Goal: Task Accomplishment & Management: Manage account settings

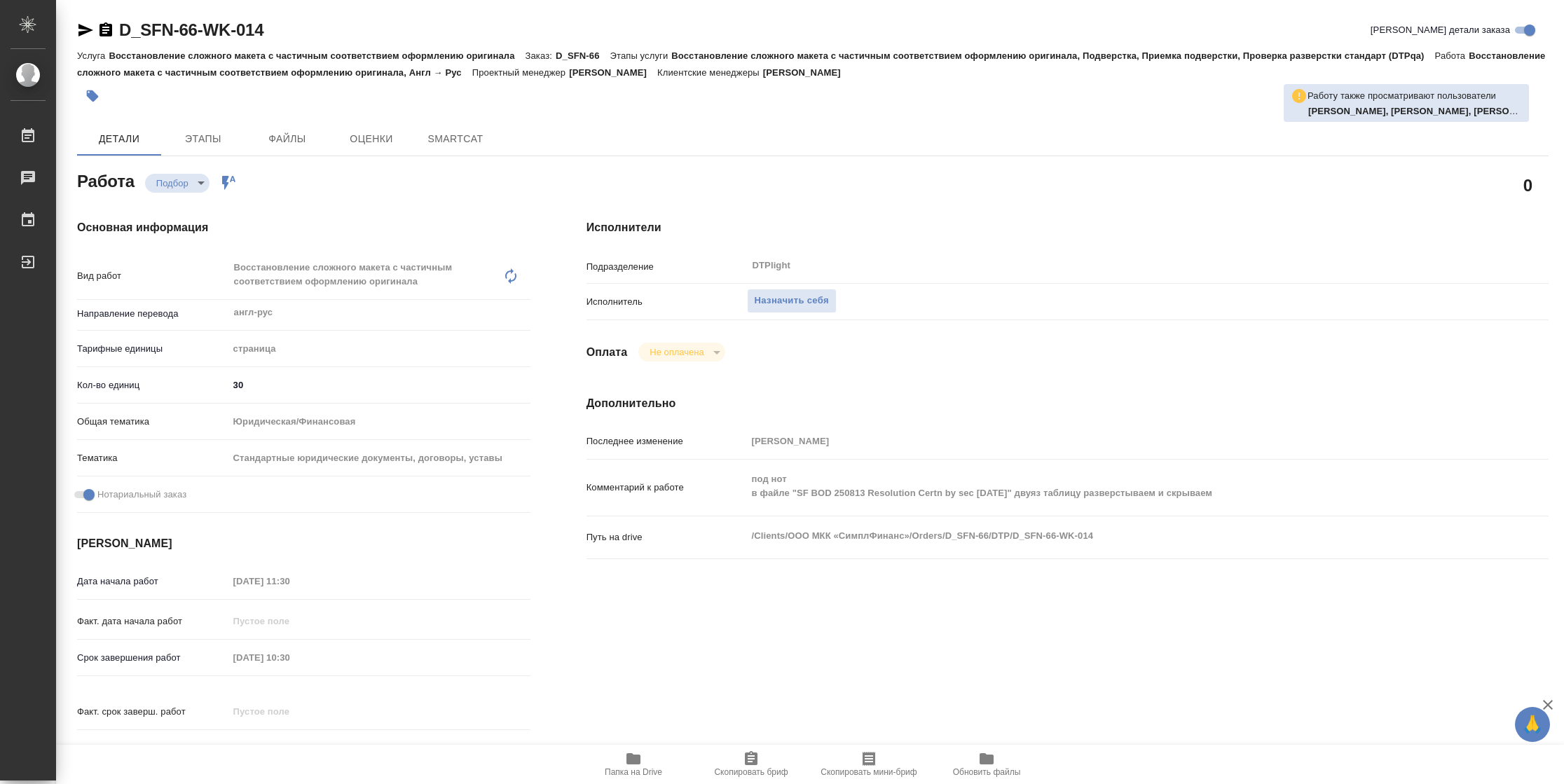
type textarea "x"
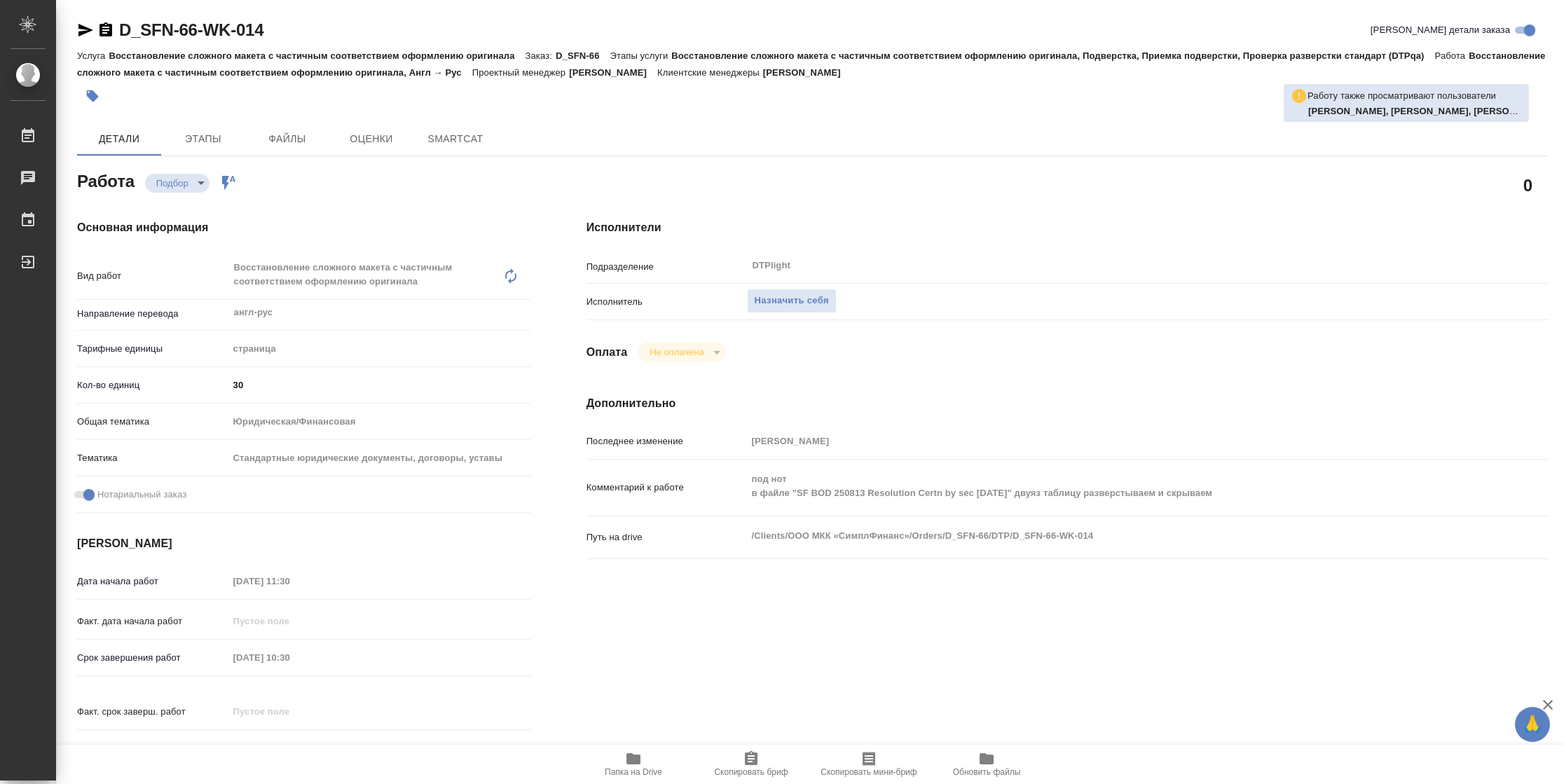
type textarea "x"
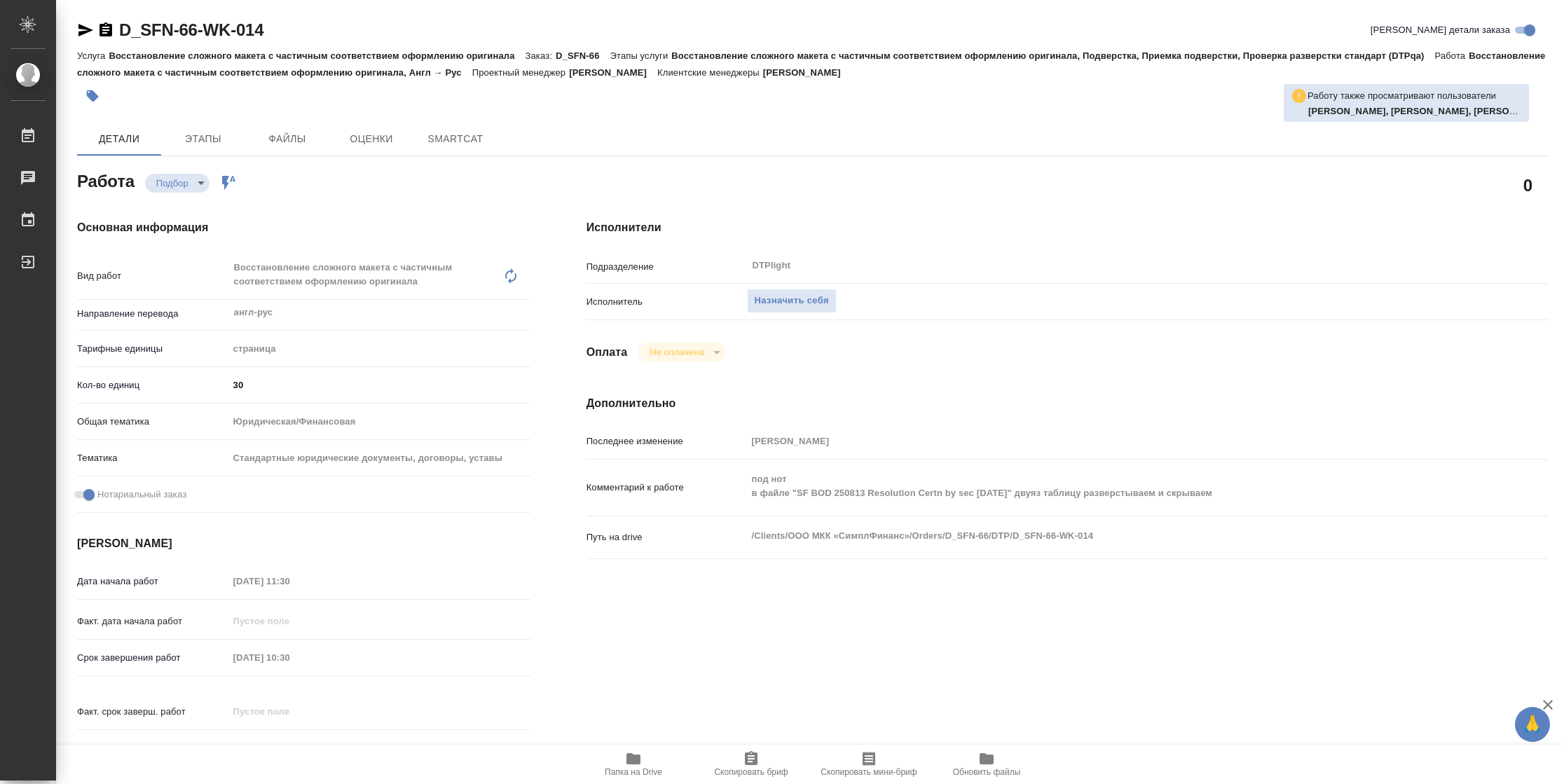
click at [625, 761] on icon "button" at bounding box center [633, 758] width 17 height 17
type textarea "x"
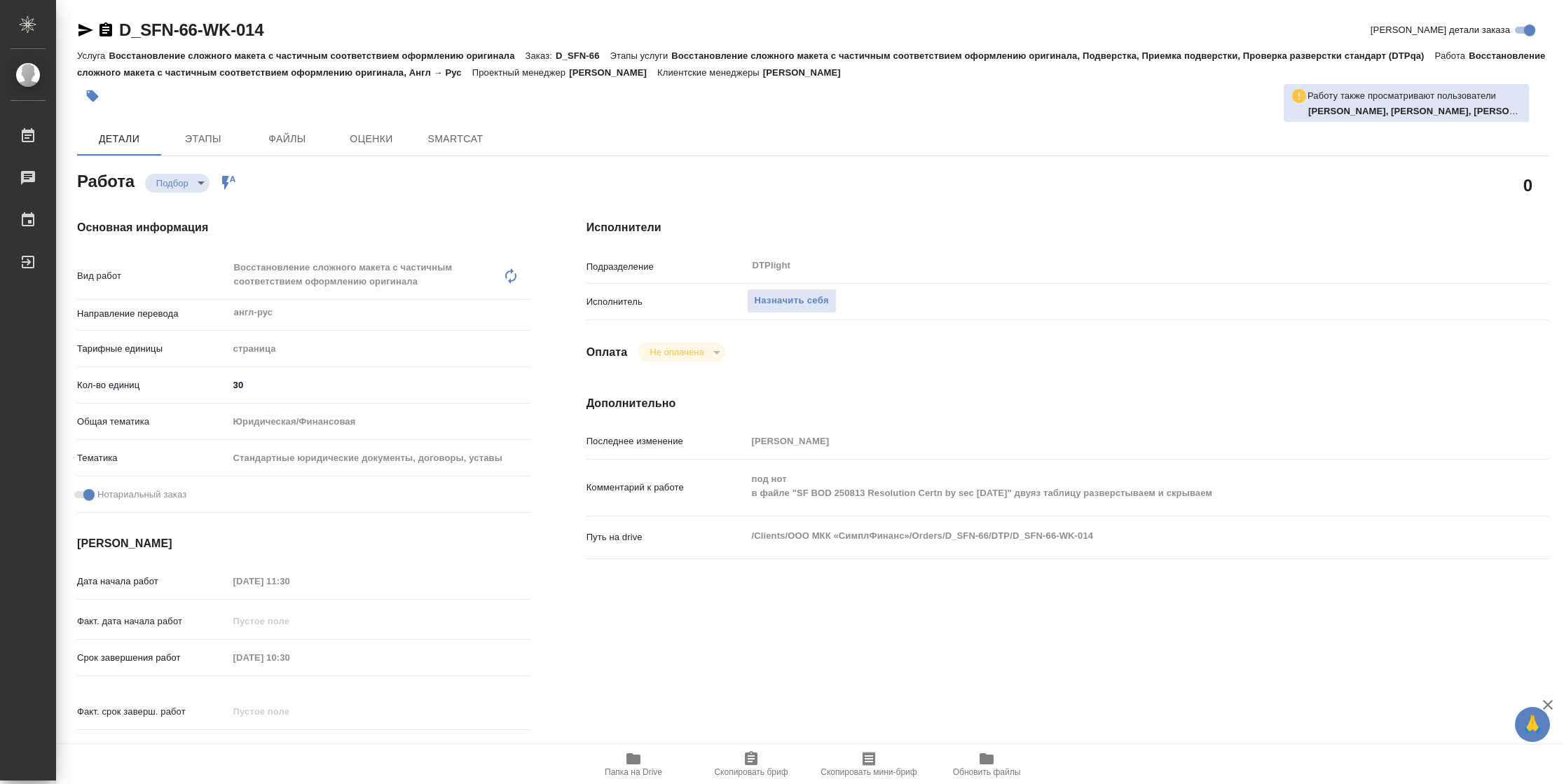
type textarea "x"
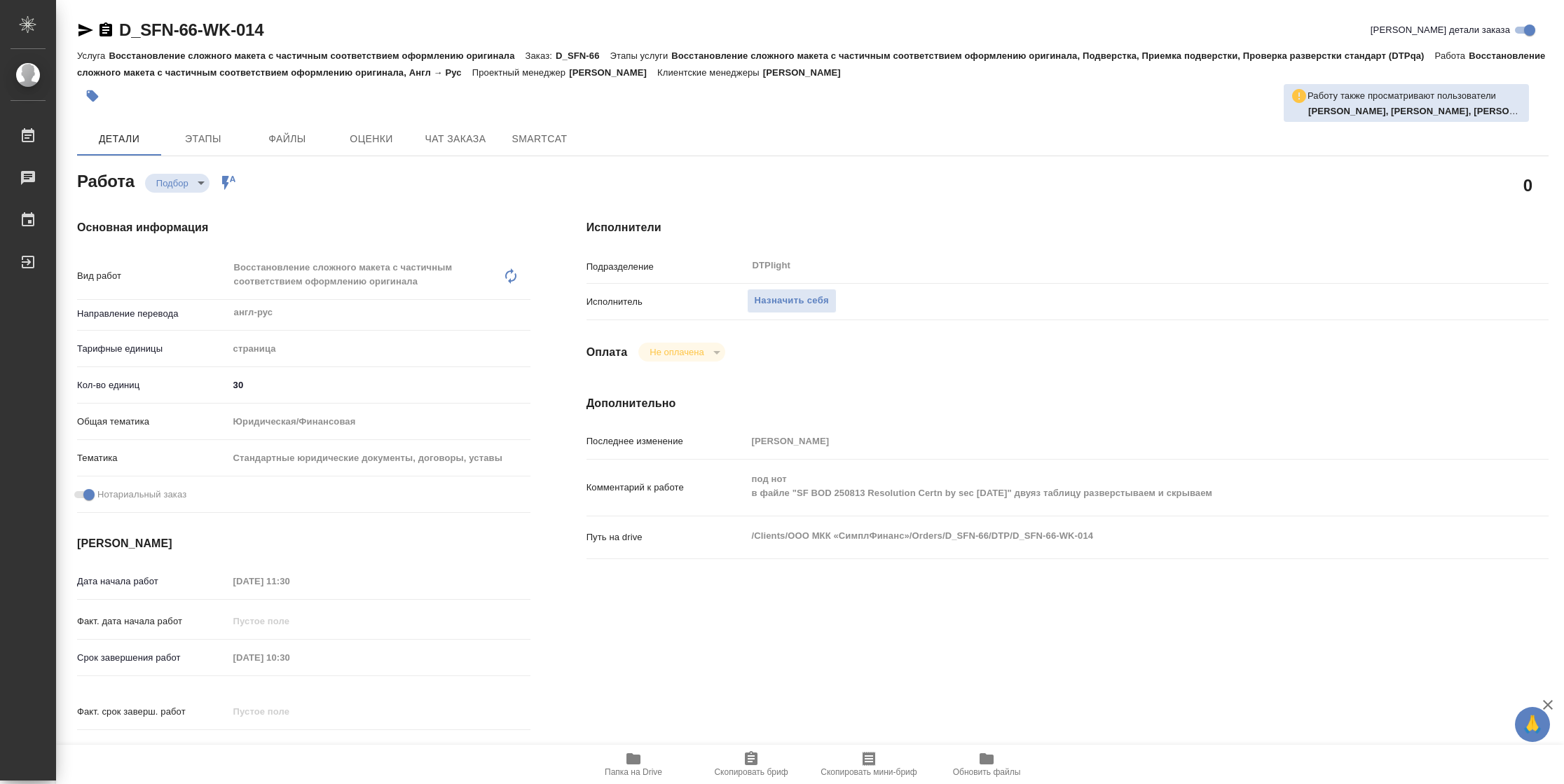
type textarea "x"
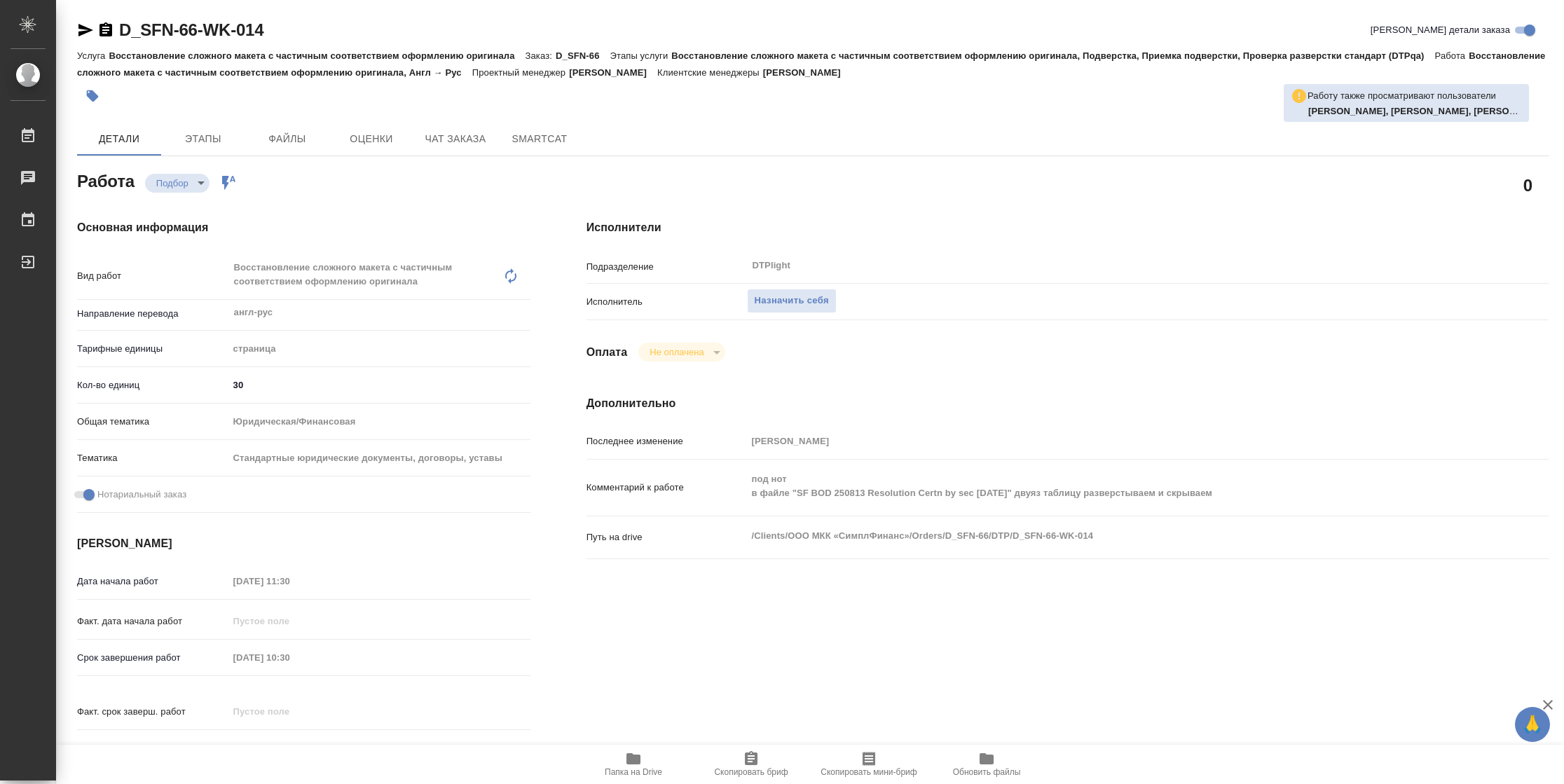
type textarea "x"
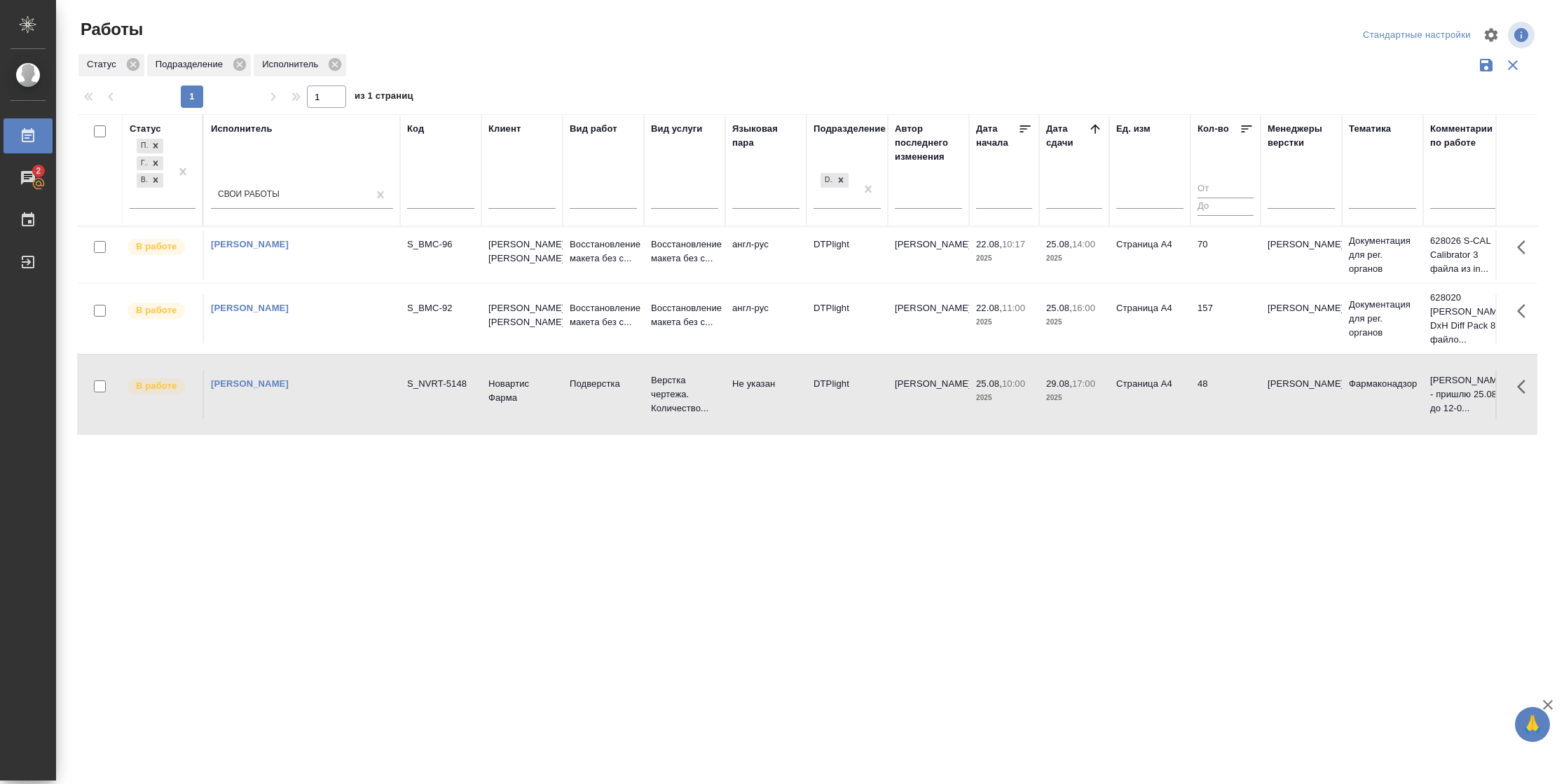
click at [1219, 390] on td "48" at bounding box center [1225, 393] width 70 height 49
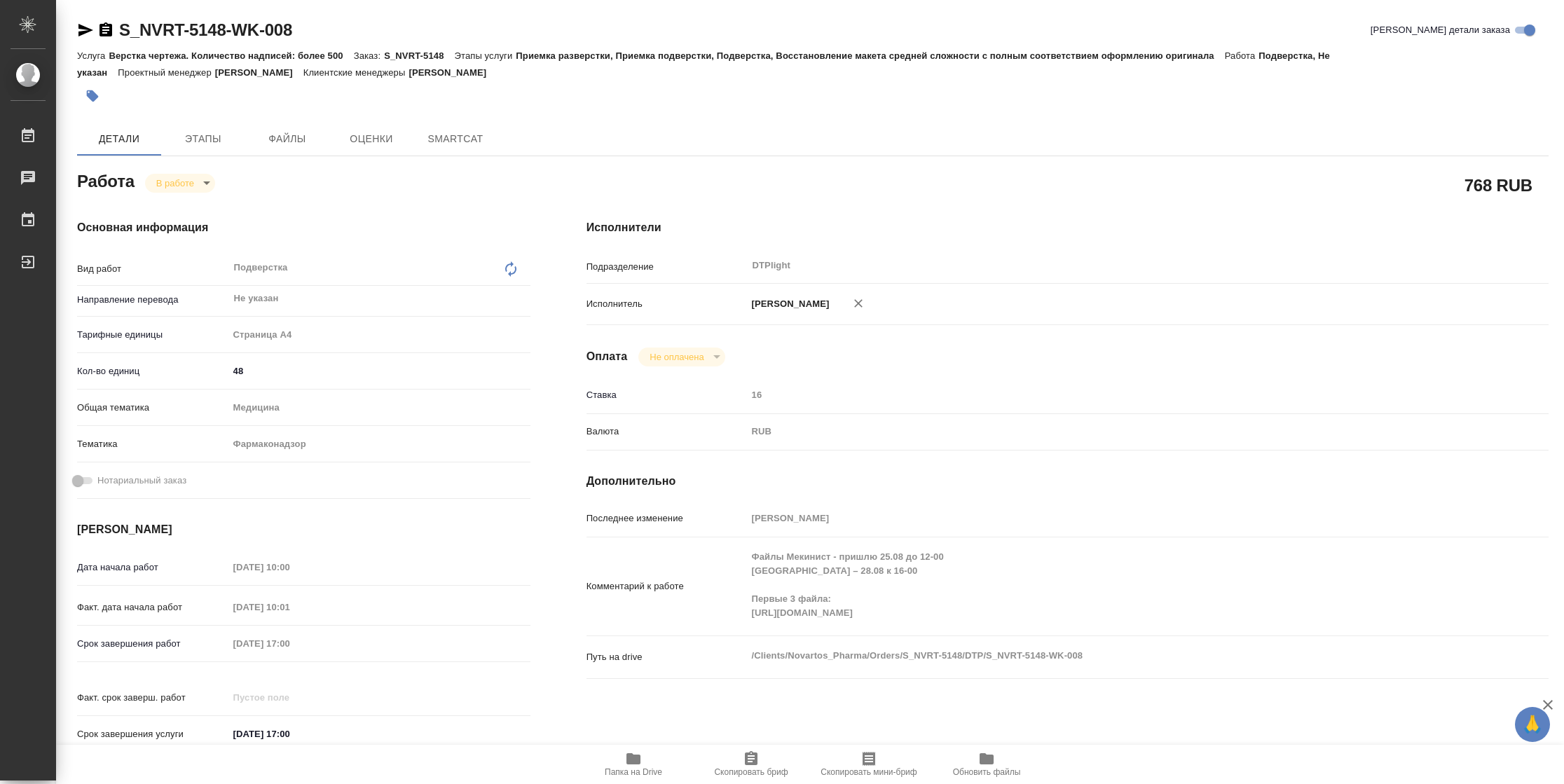
type textarea "x"
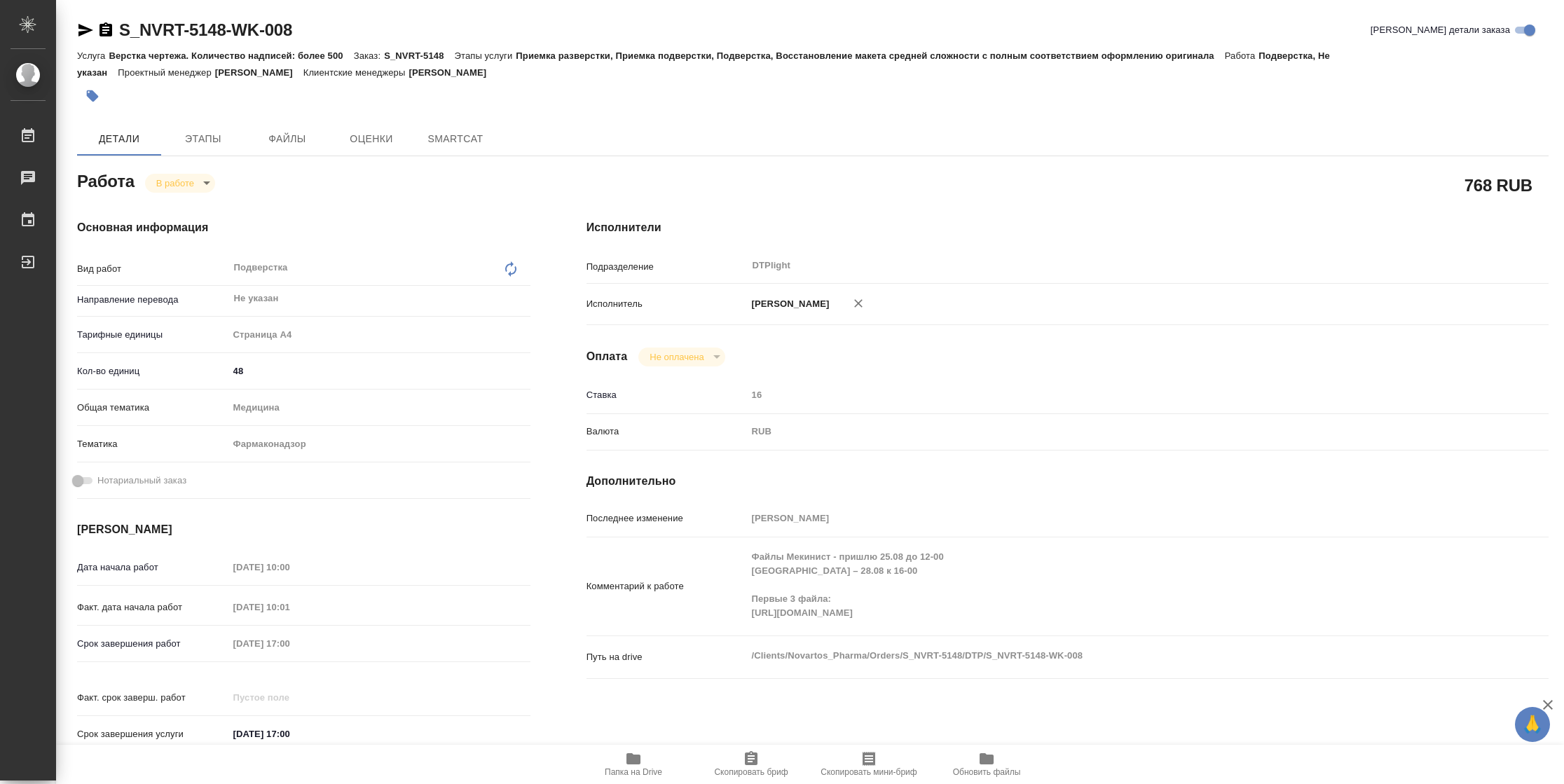
type textarea "x"
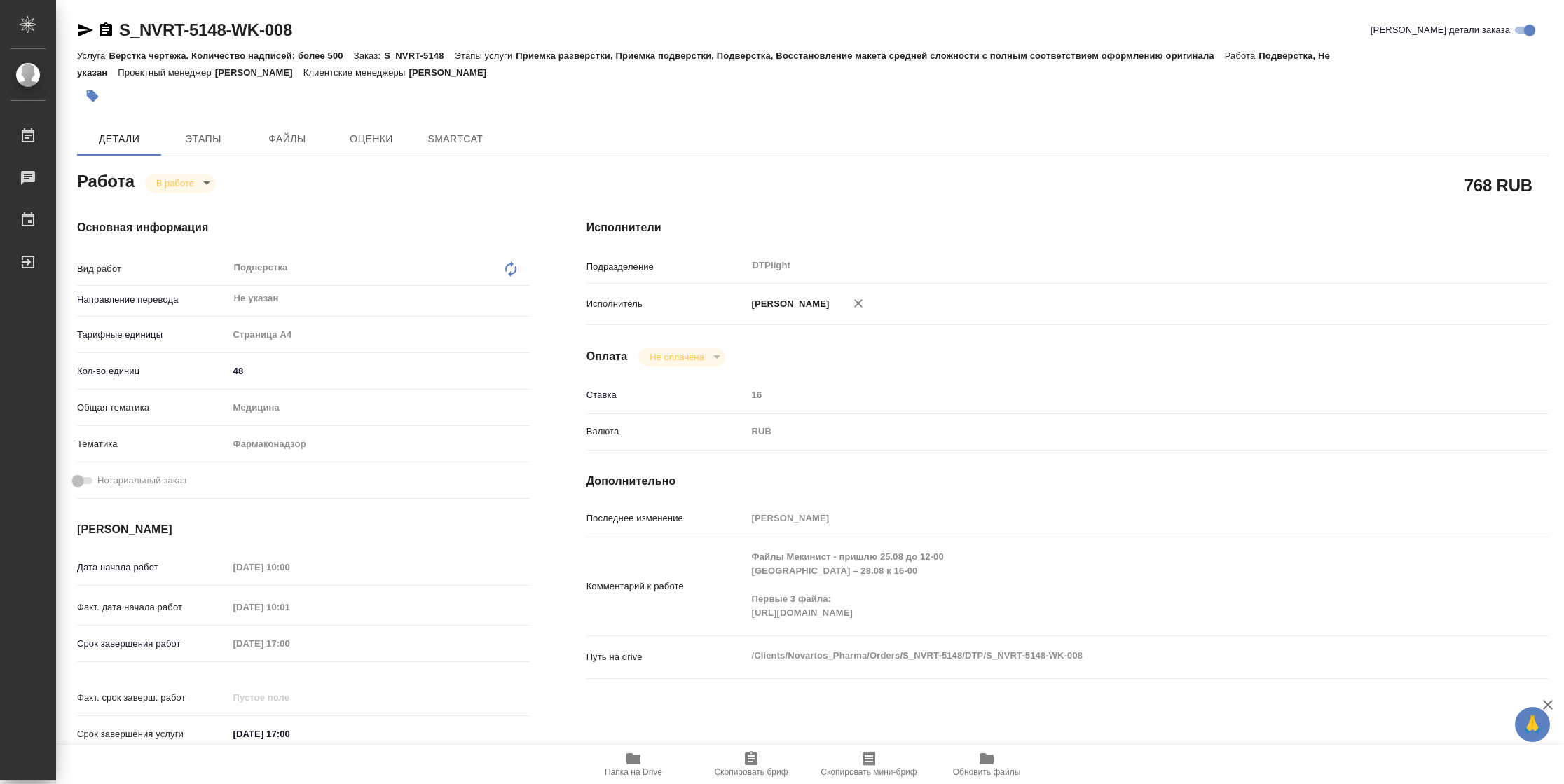
type textarea "x"
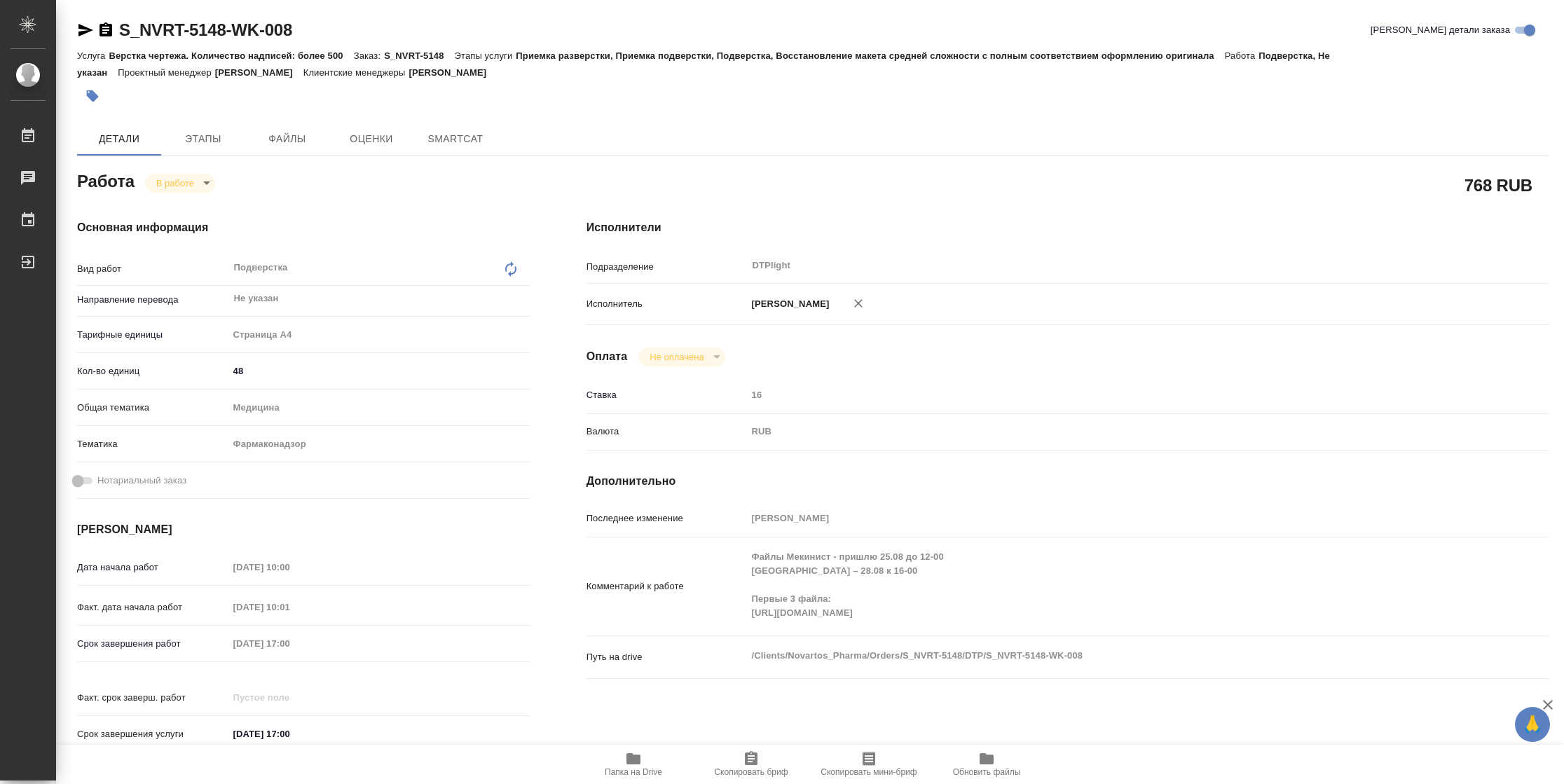
type textarea "x"
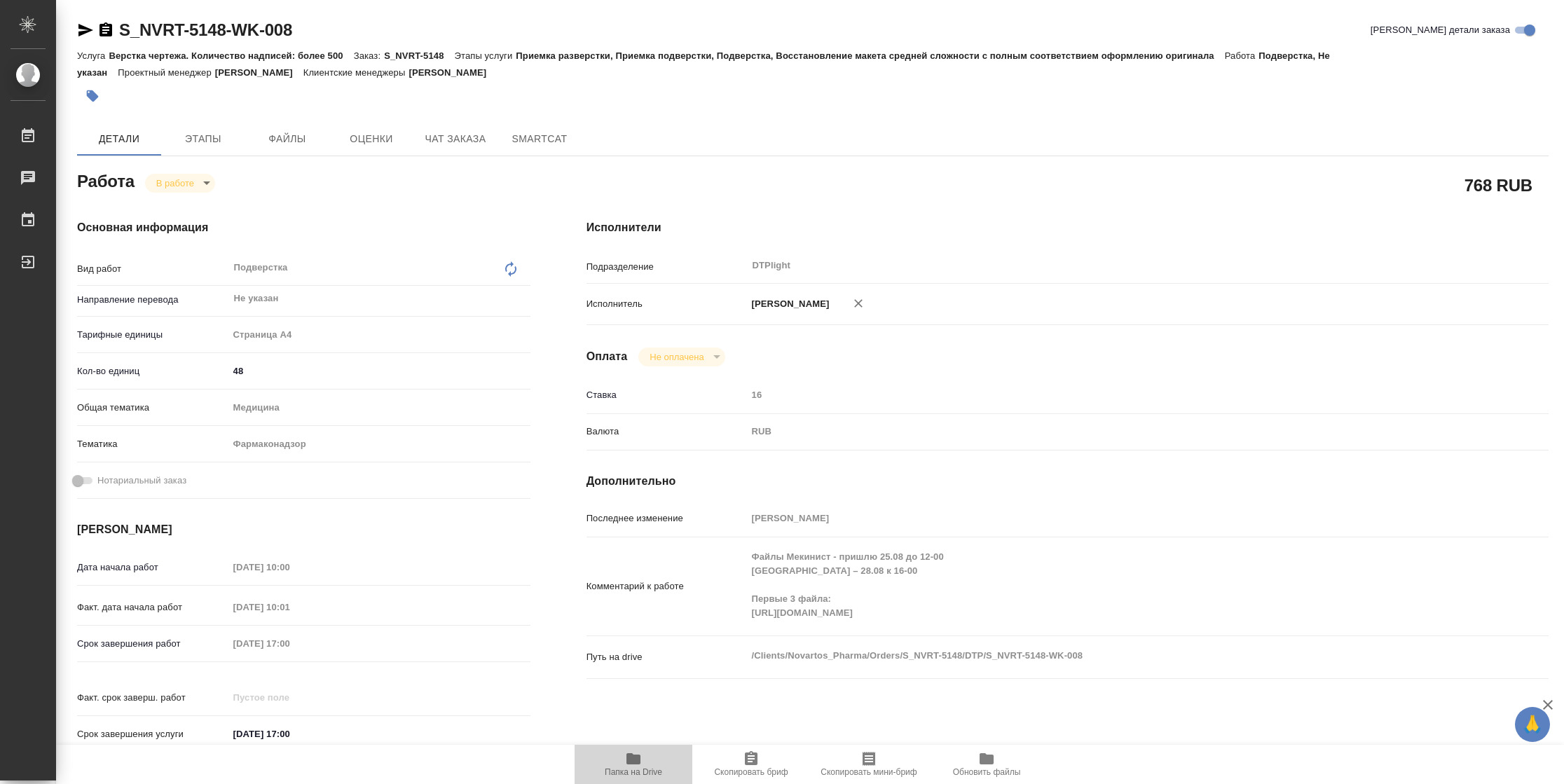
click at [631, 769] on span "Папка на Drive" at bounding box center [633, 771] width 57 height 10
type textarea "x"
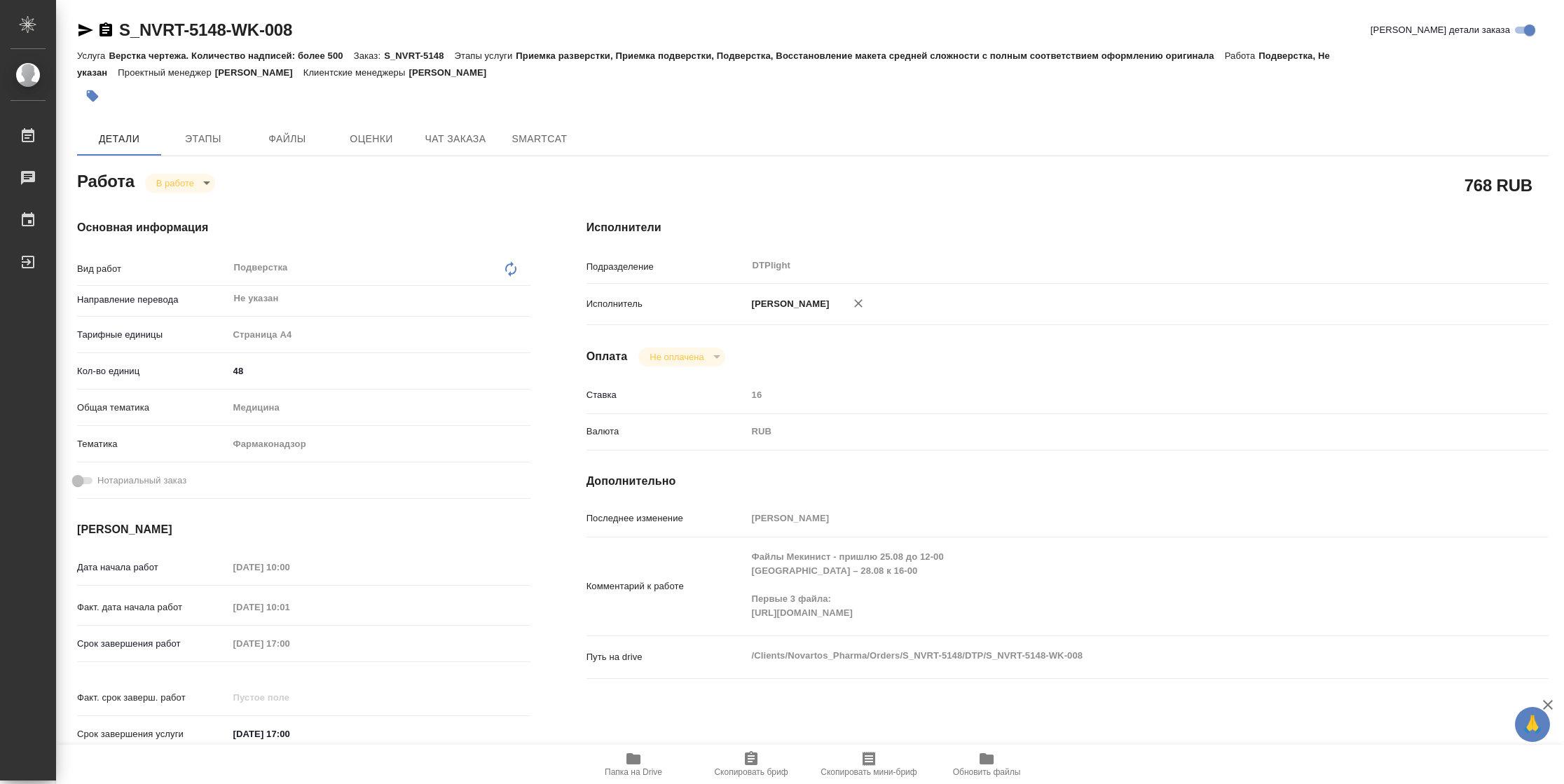
type textarea "x"
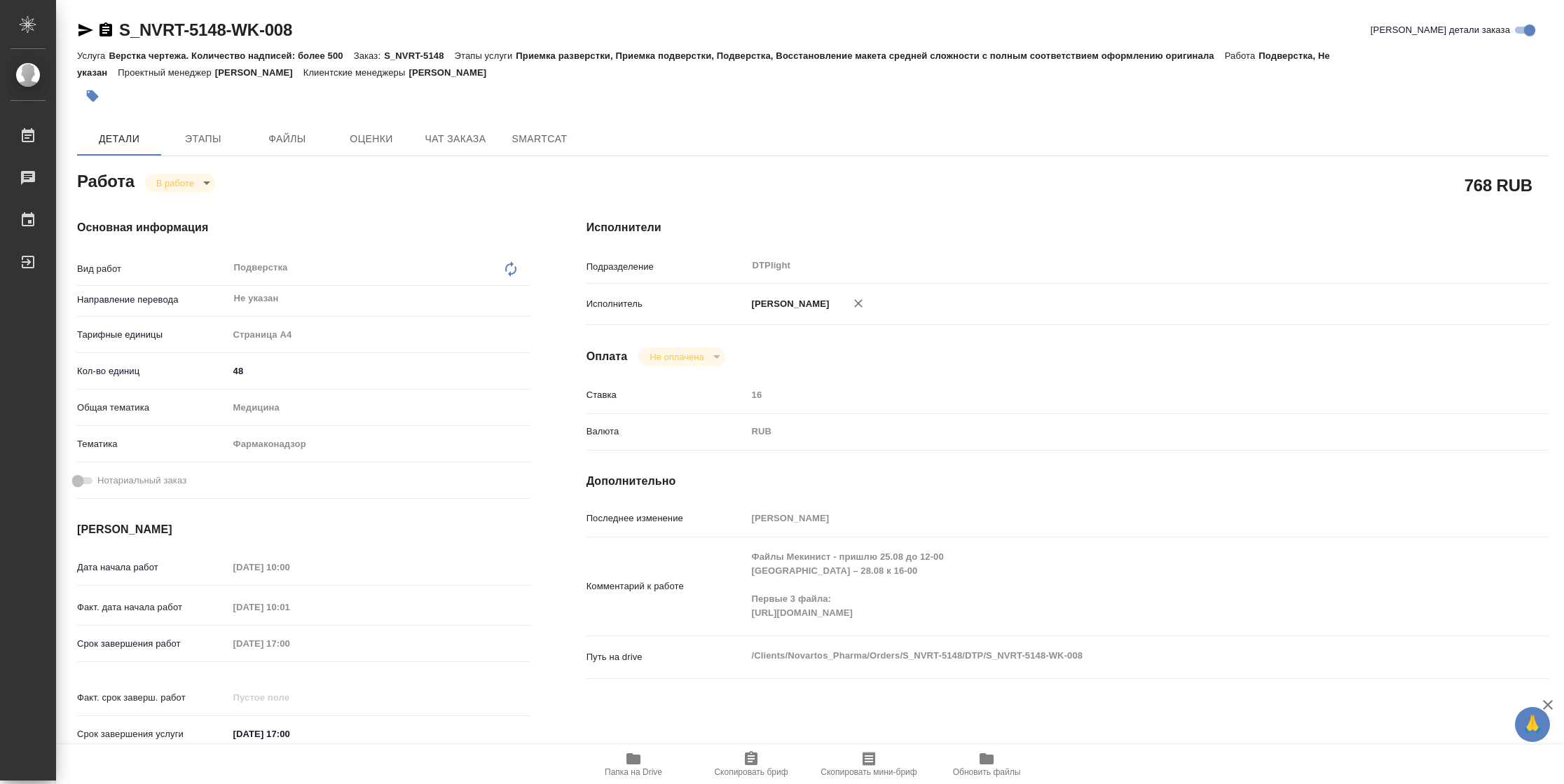
type textarea "x"
click at [83, 26] on icon "button" at bounding box center [86, 30] width 15 height 13
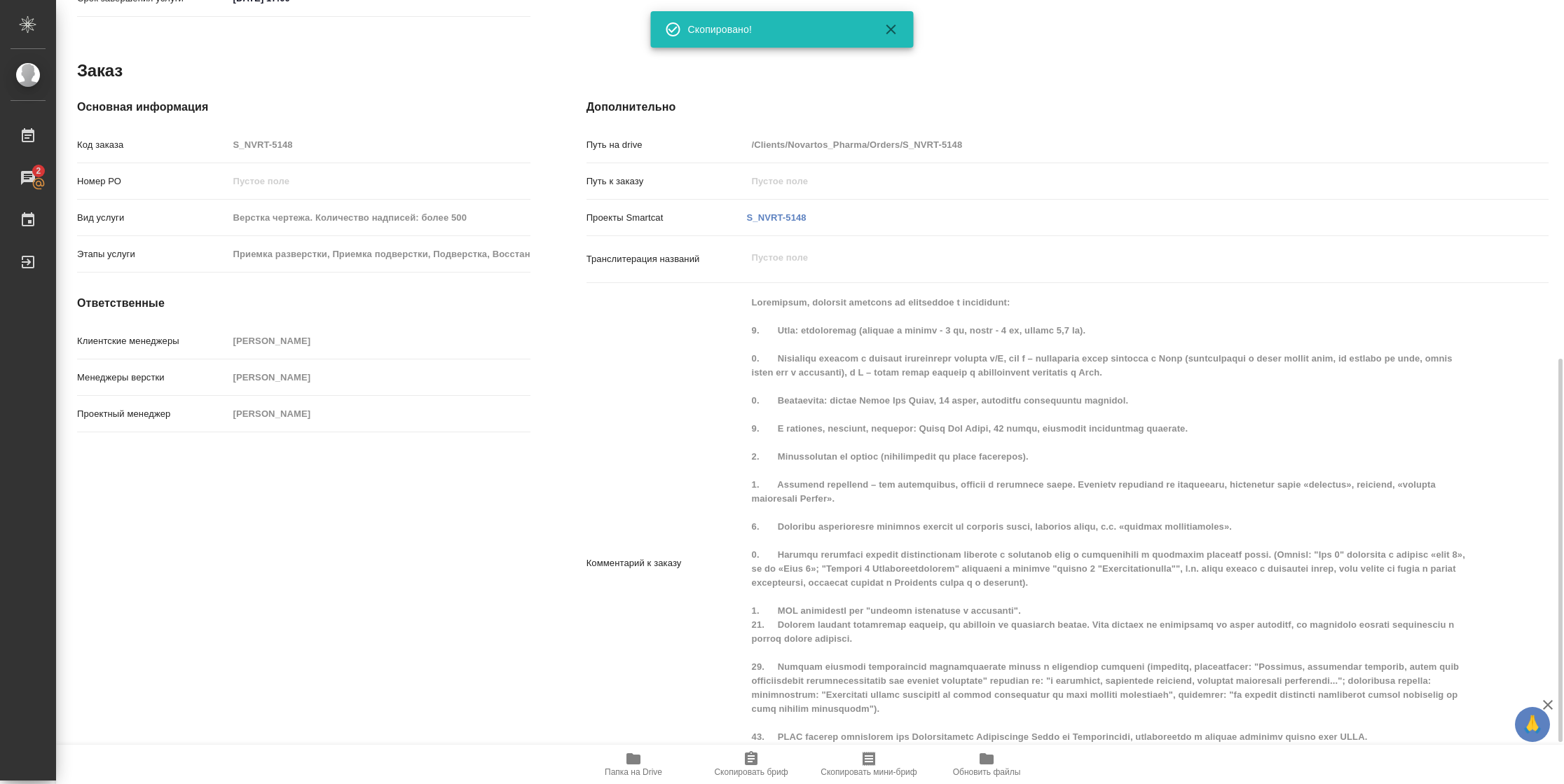
scroll to position [822, 0]
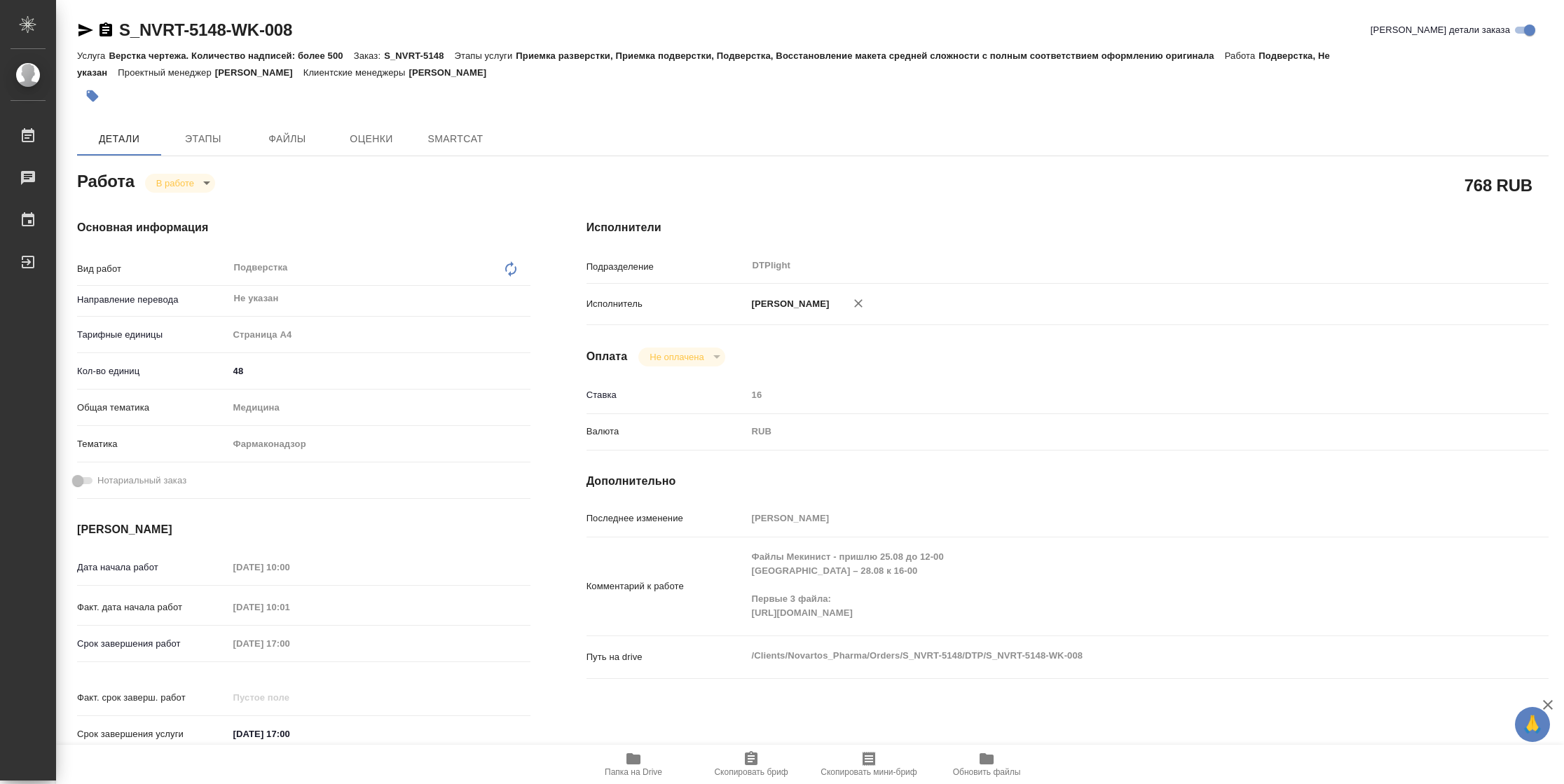
type textarea "x"
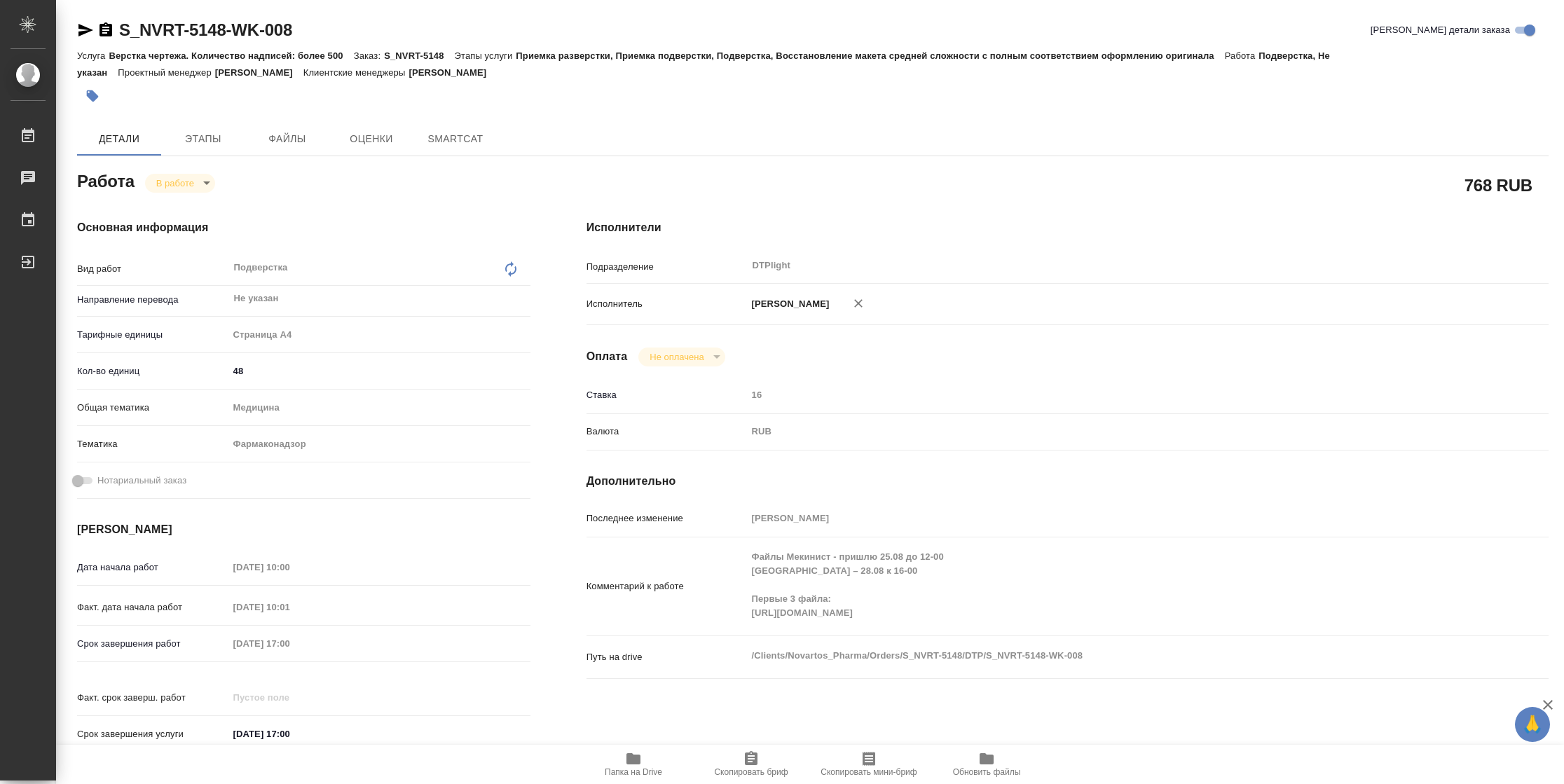
type textarea "x"
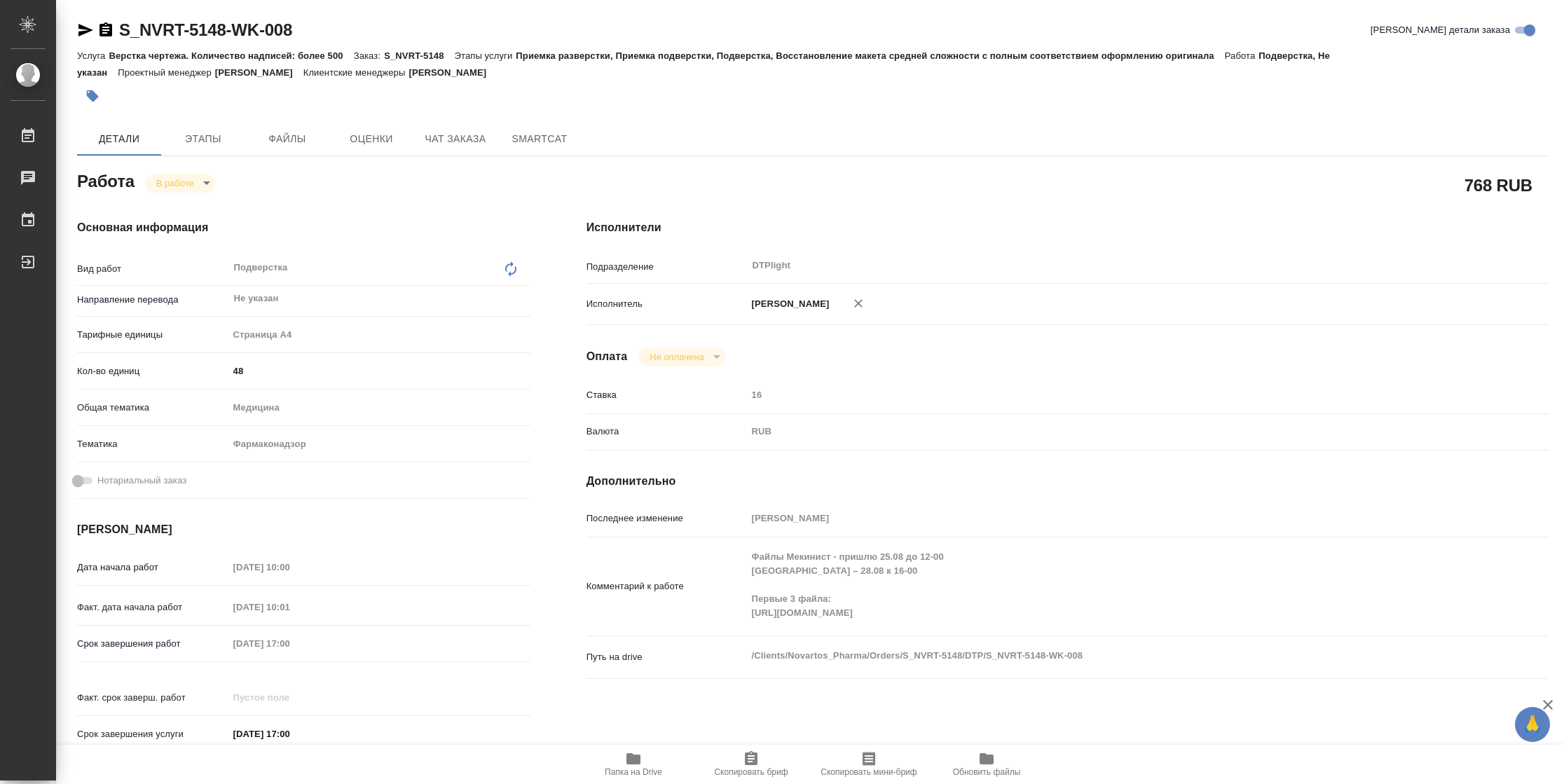
click at [648, 768] on span "Папка на Drive" at bounding box center [633, 771] width 57 height 10
type textarea "x"
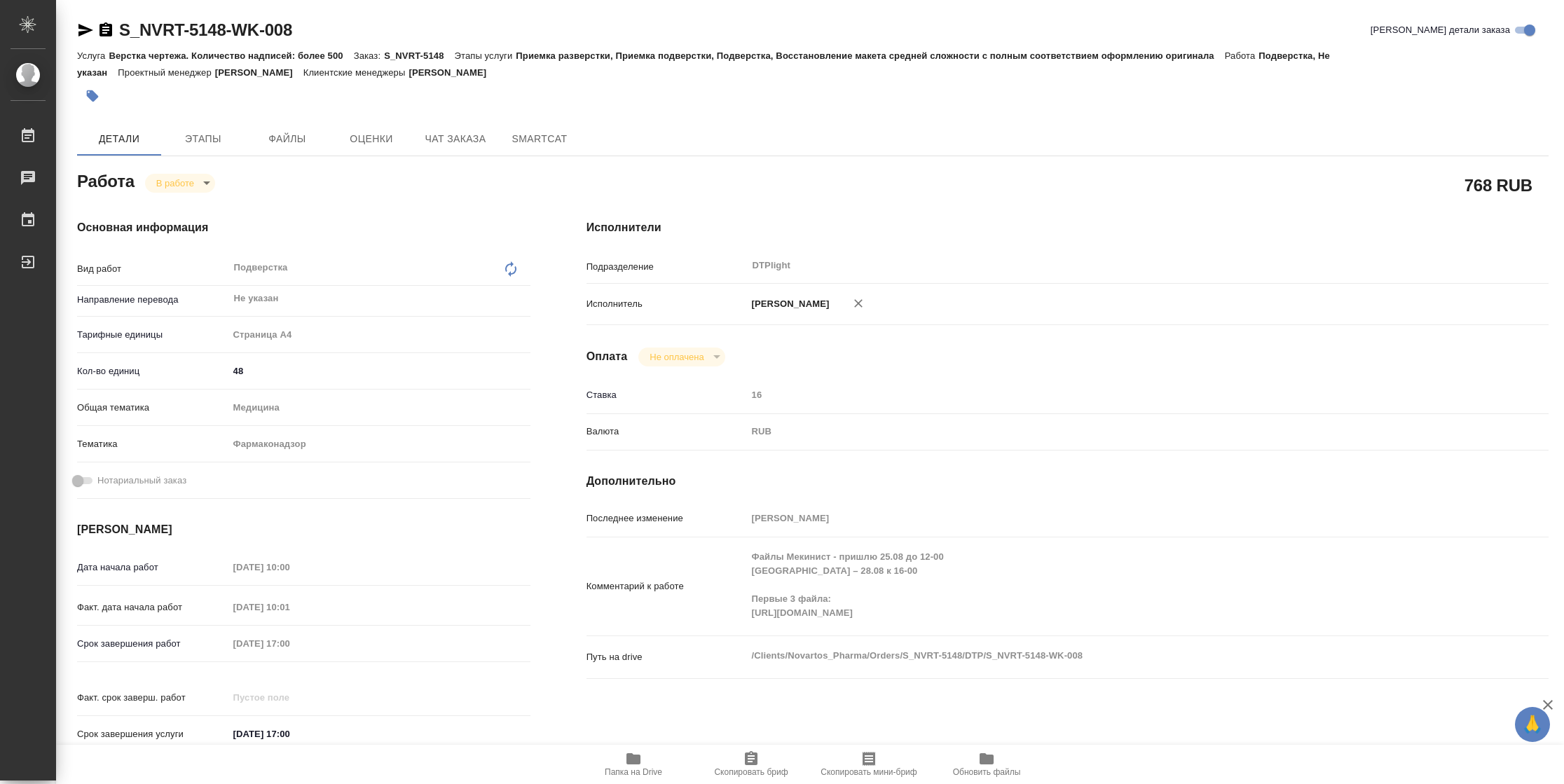
type textarea "x"
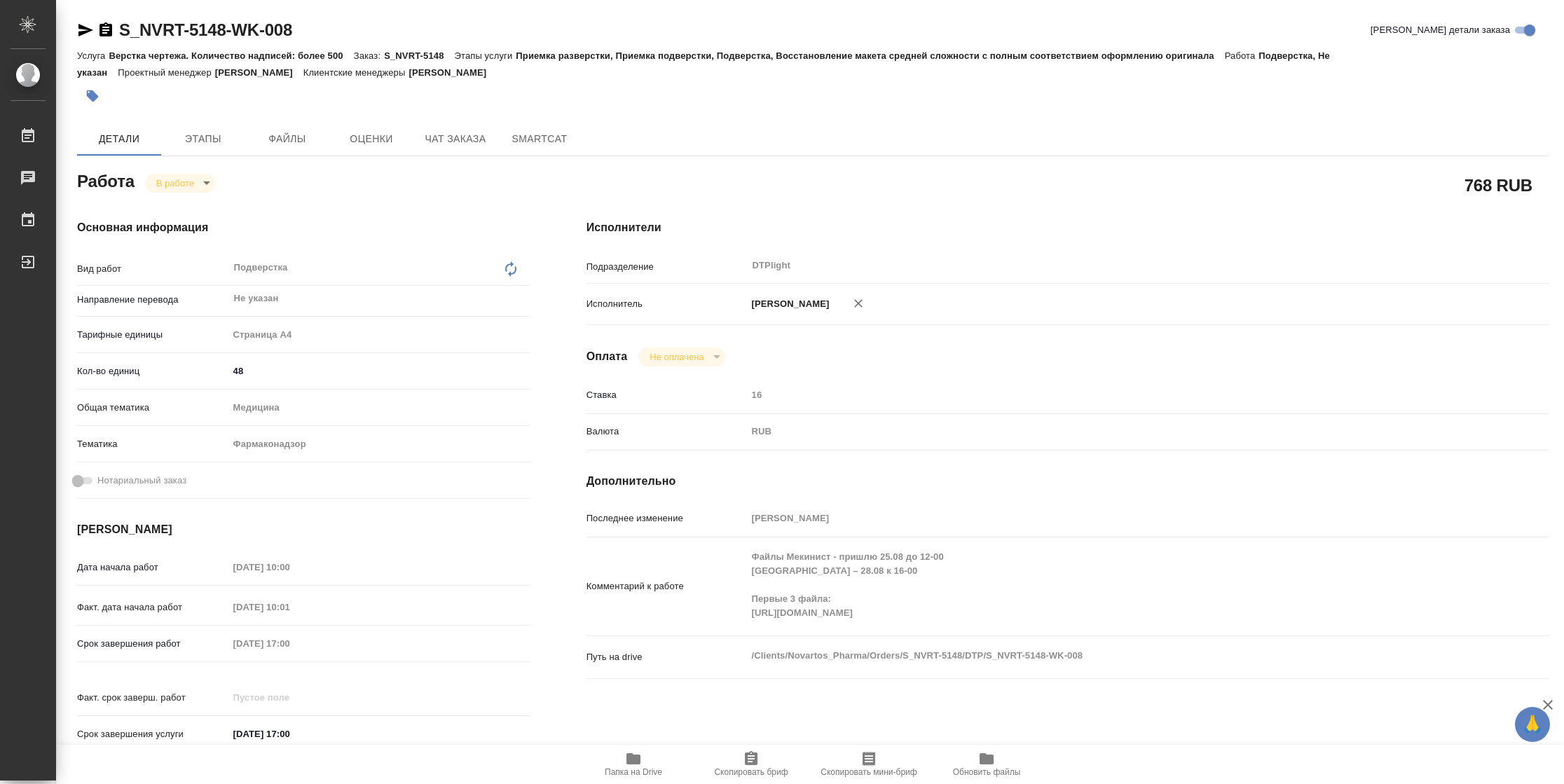
type textarea "x"
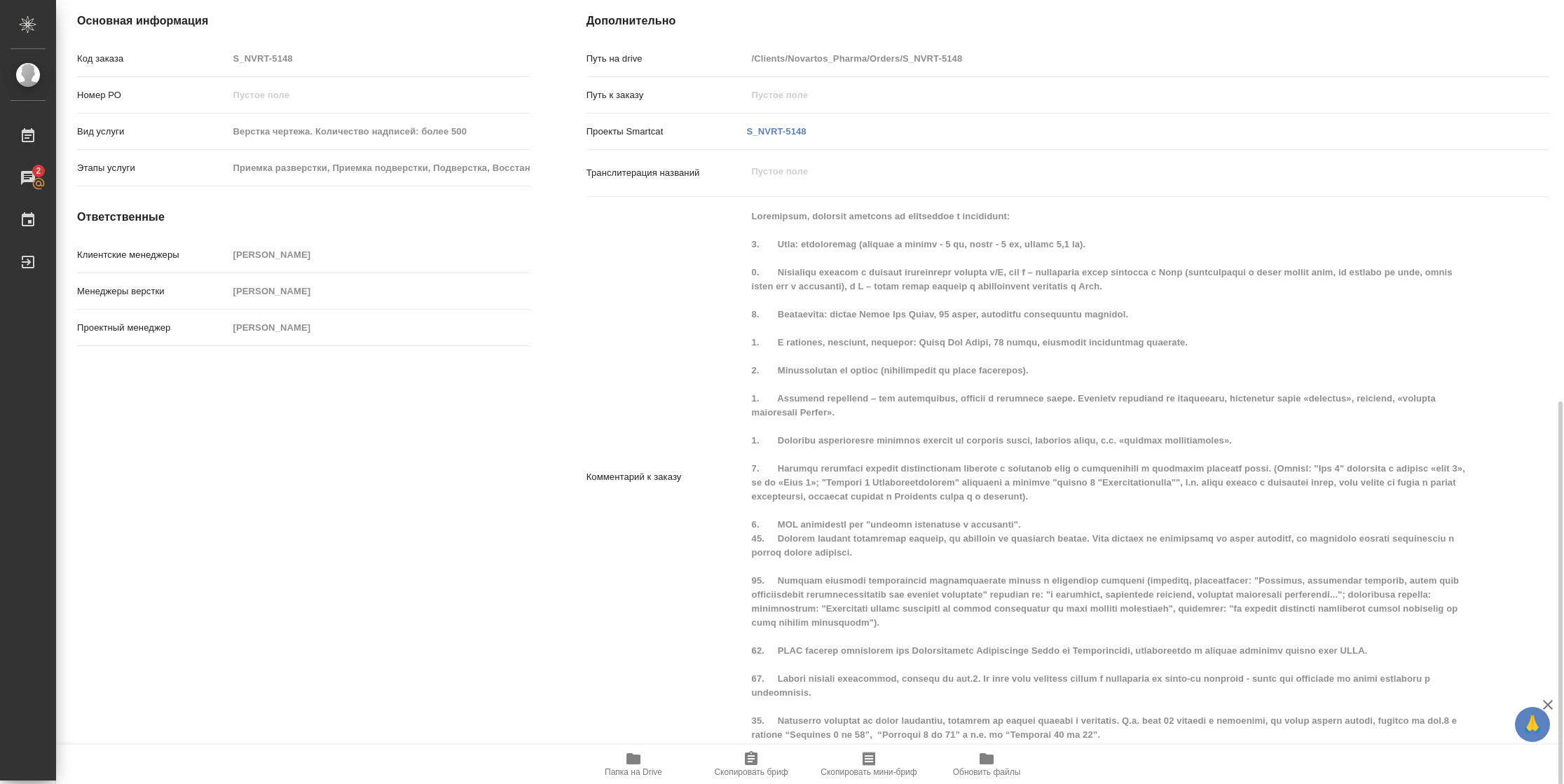
scroll to position [86, 0]
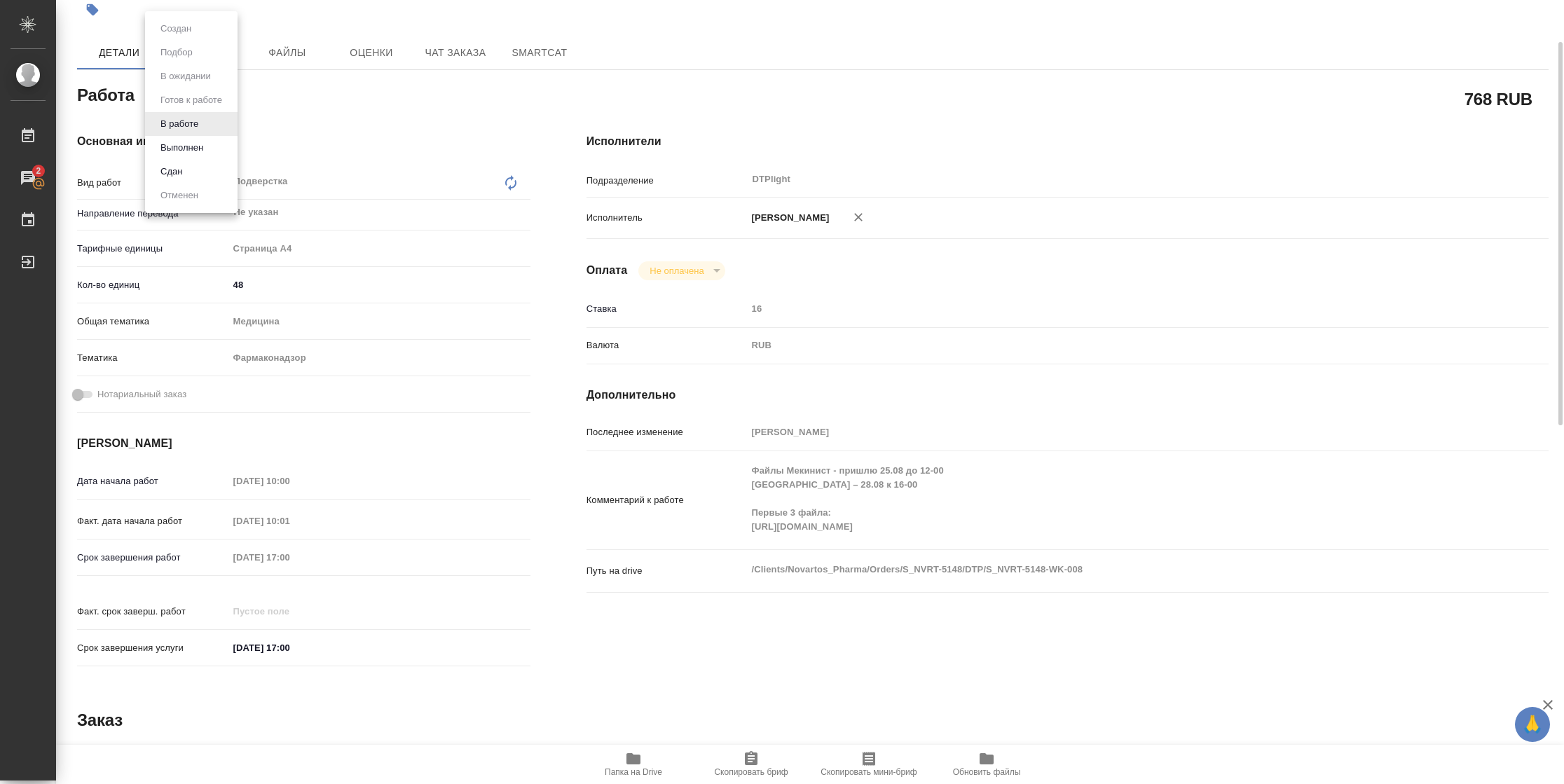
click at [188, 86] on body "🙏 .cls-1 fill:#fff; AWATERA [PERSON_NAME] 2 Чаты График Выйти S_NVRT-5148-WK-00…" at bounding box center [782, 392] width 1564 height 784
click at [187, 148] on button "Выполнен" at bounding box center [182, 147] width 51 height 16
type textarea "x"
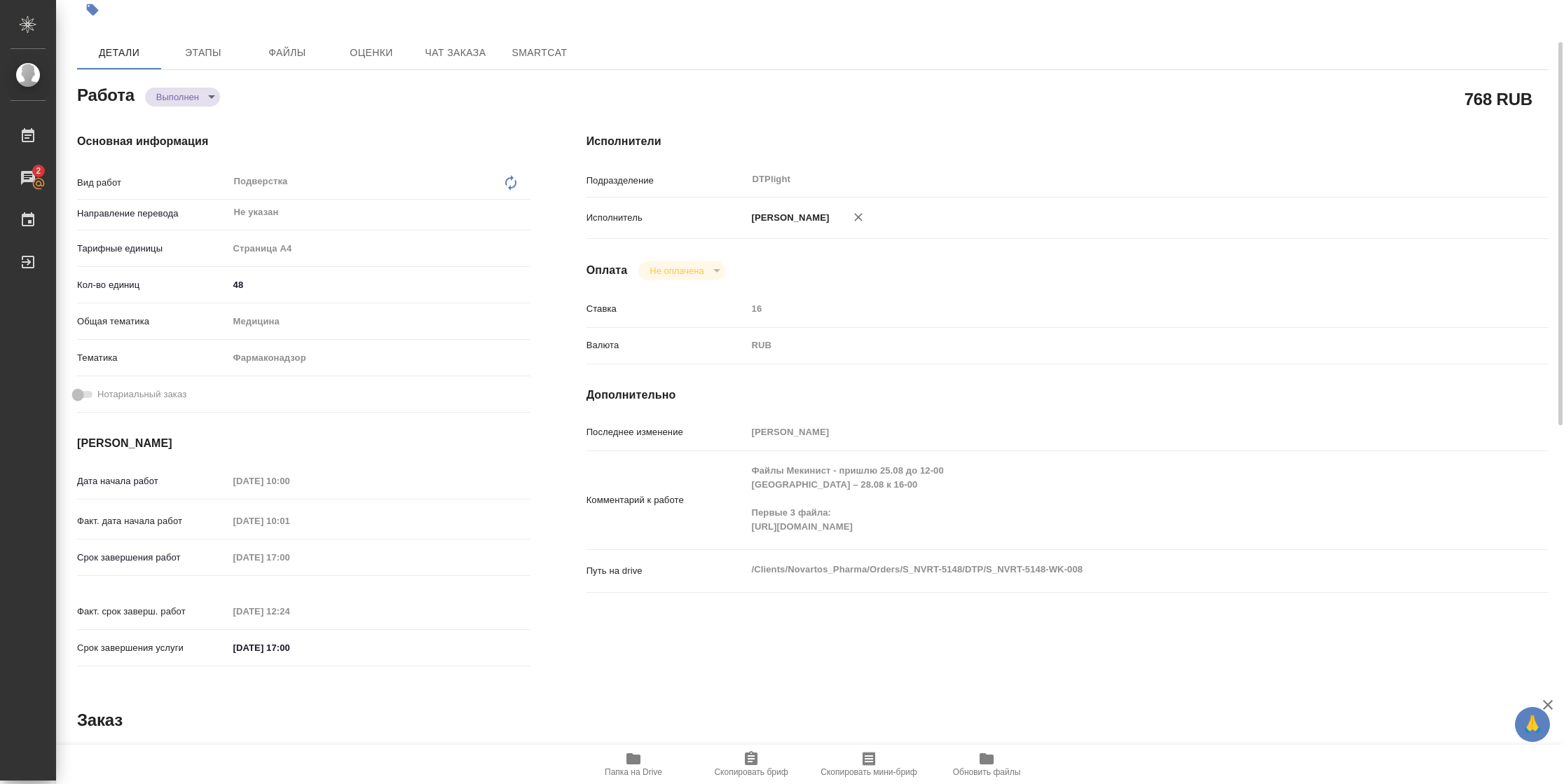
type textarea "x"
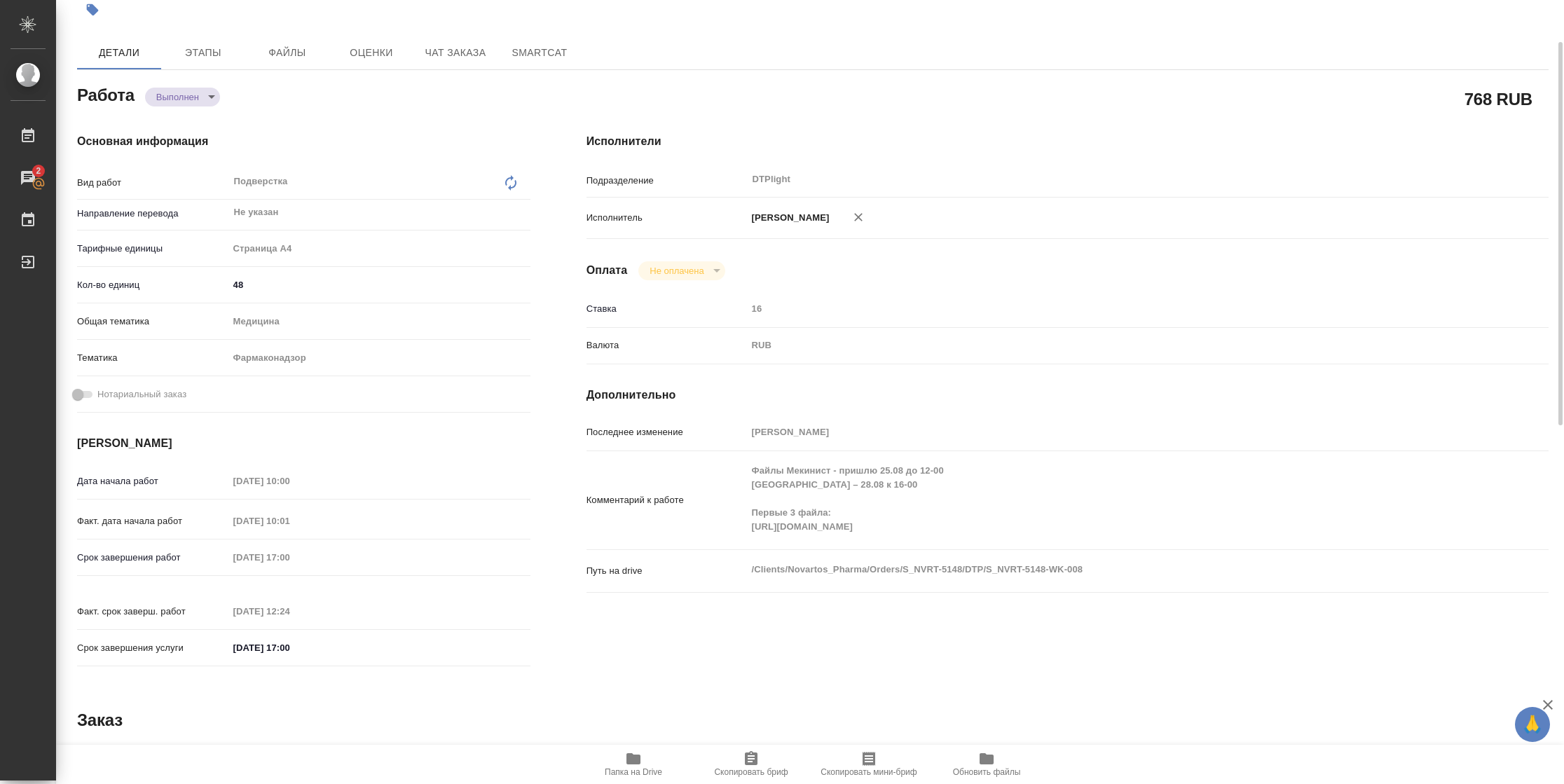
type textarea "x"
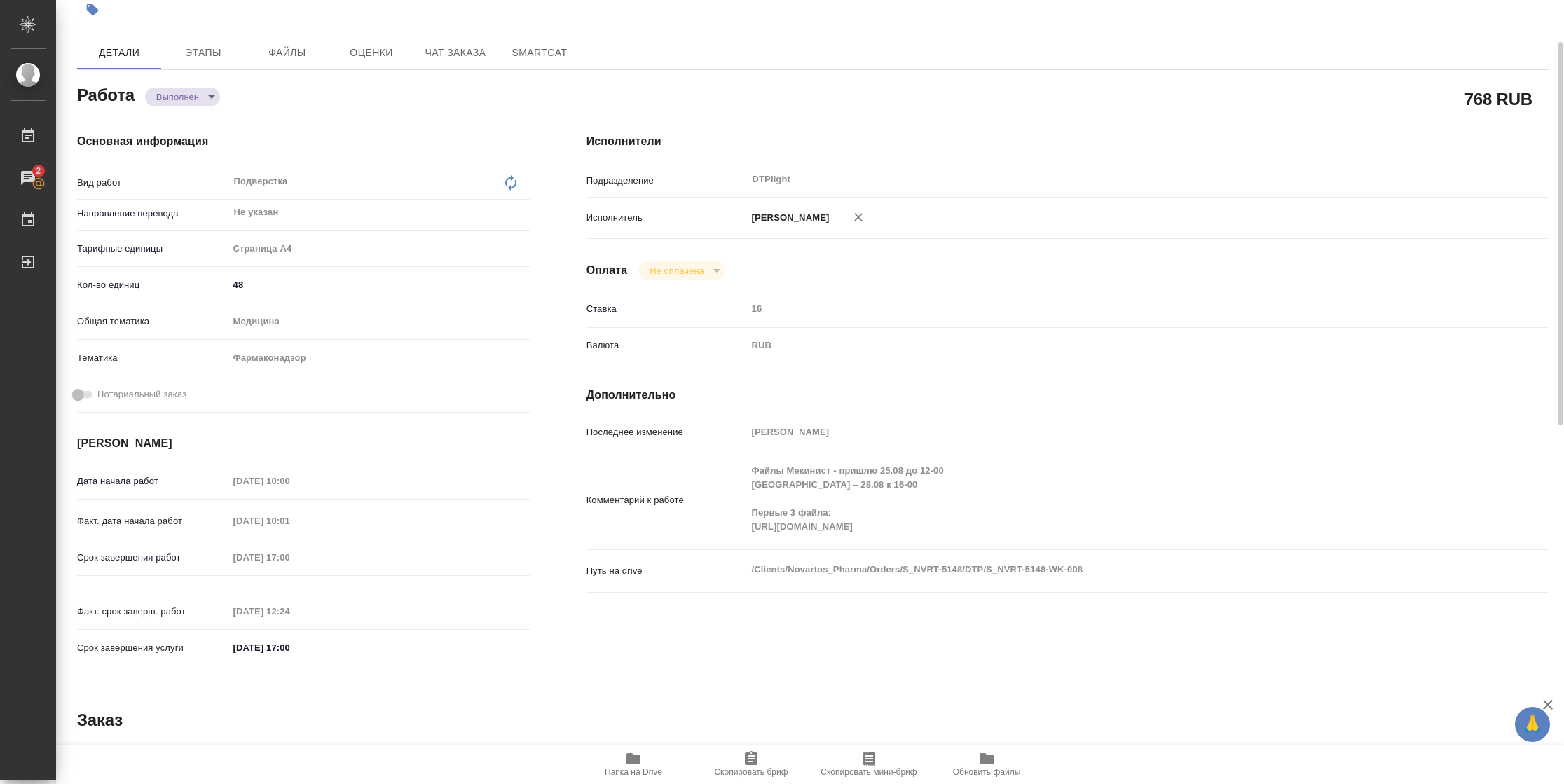
type textarea "x"
